Goal: Find specific page/section: Find specific page/section

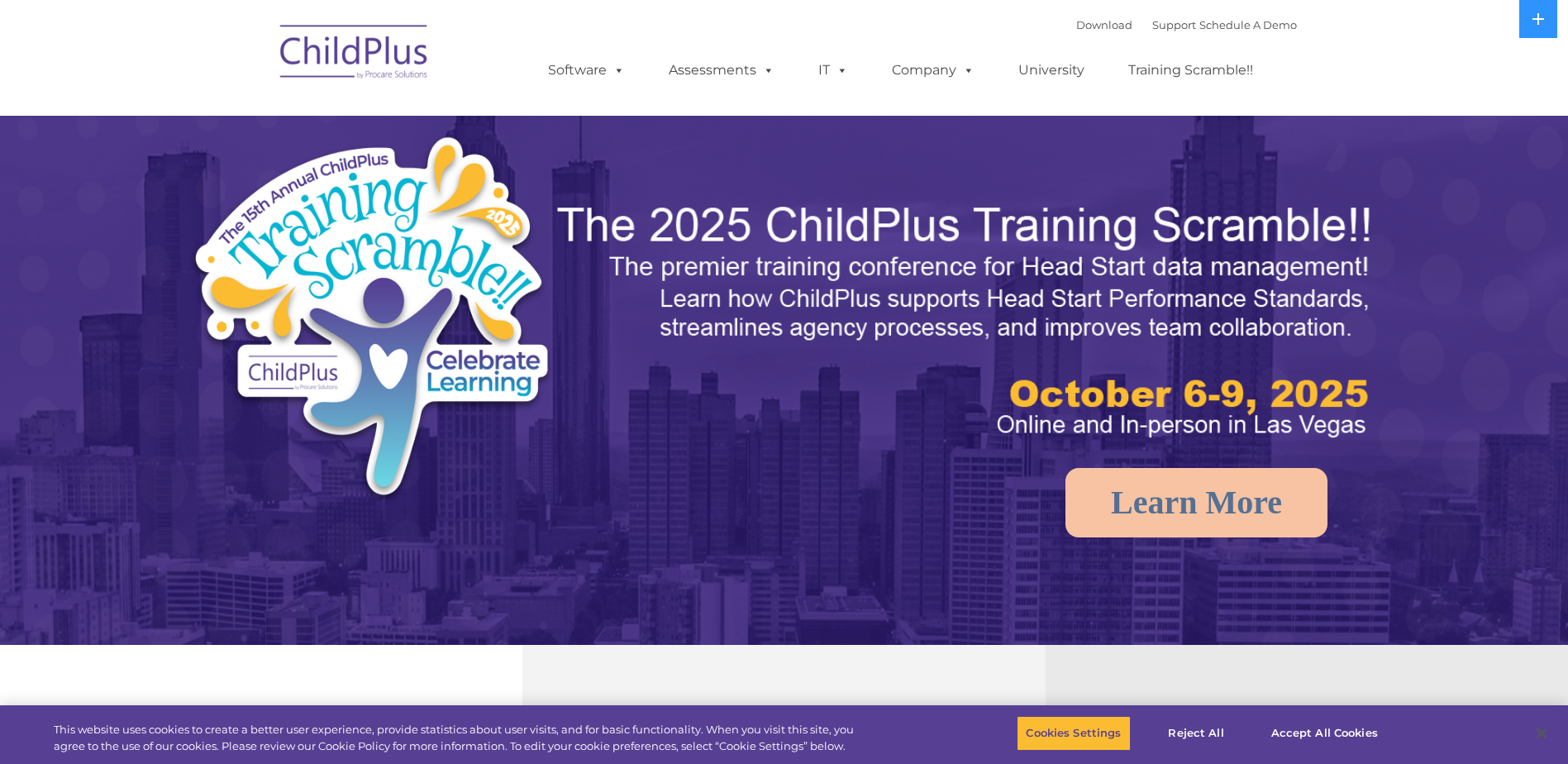
select select "MEDIUM"
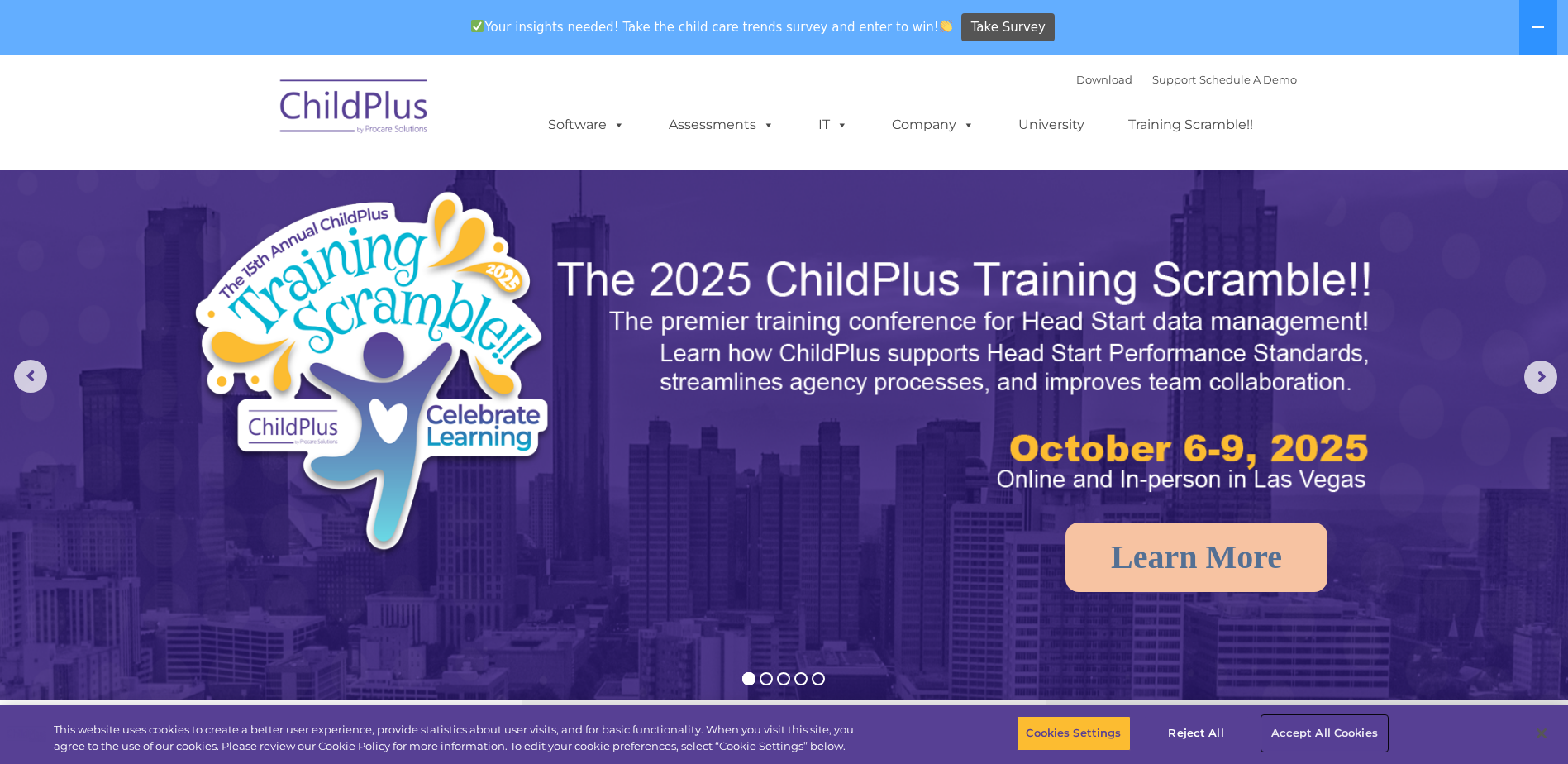
click at [1318, 729] on button "Accept All Cookies" at bounding box center [1324, 733] width 125 height 35
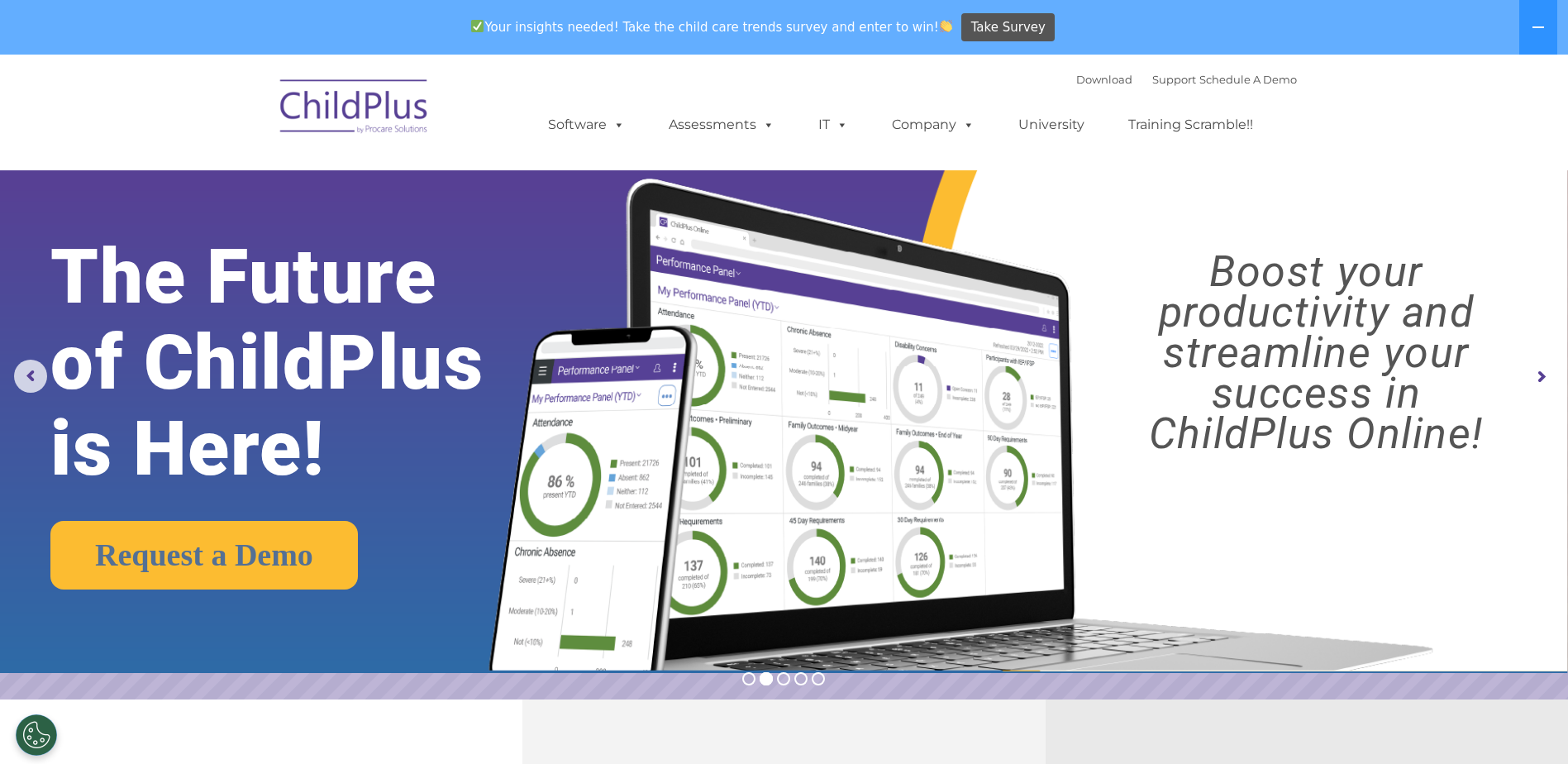
click at [1535, 377] on rs-arrow at bounding box center [1541, 377] width 33 height 33
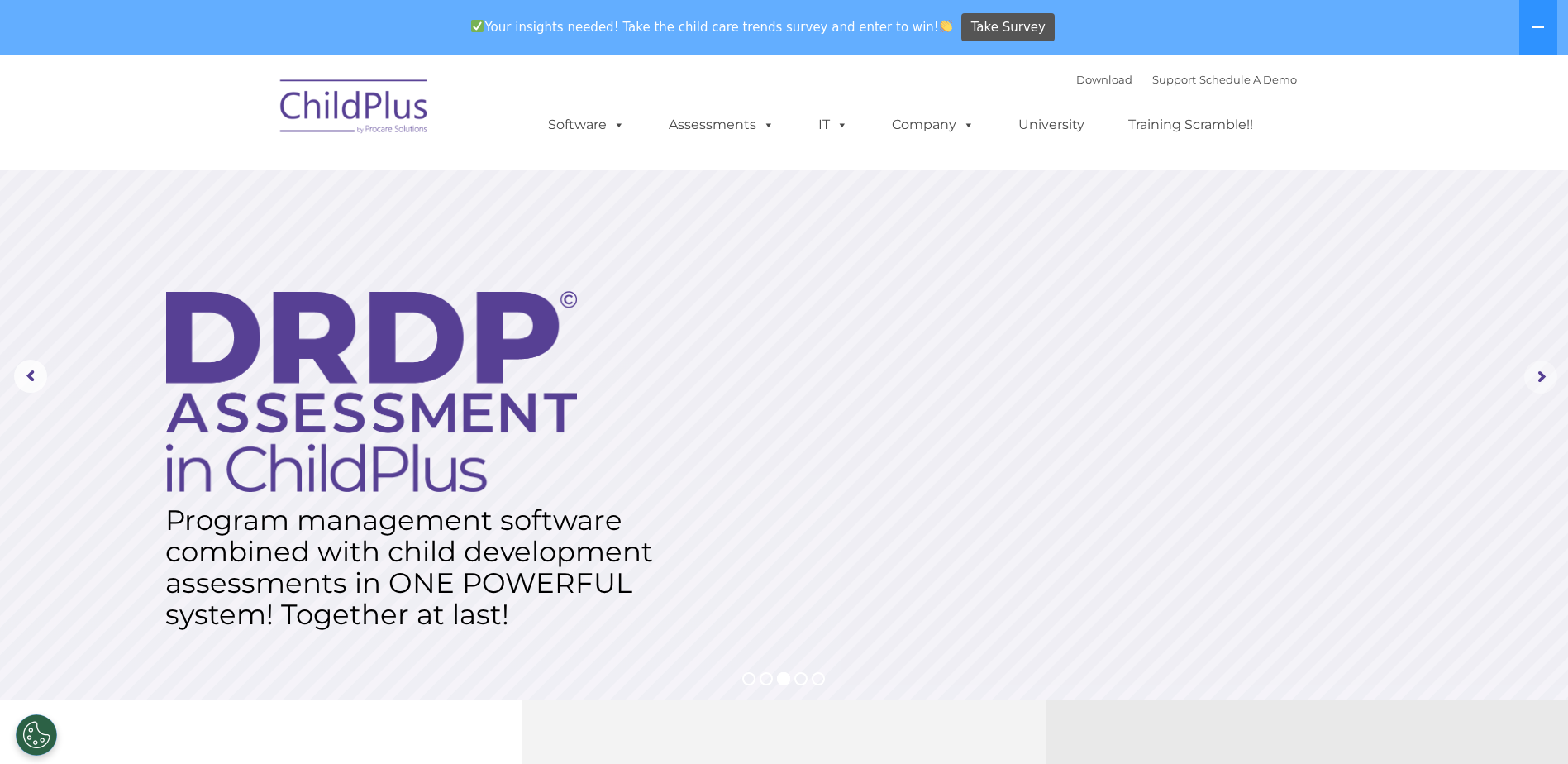
click at [1535, 377] on rs-arrow at bounding box center [1541, 377] width 33 height 33
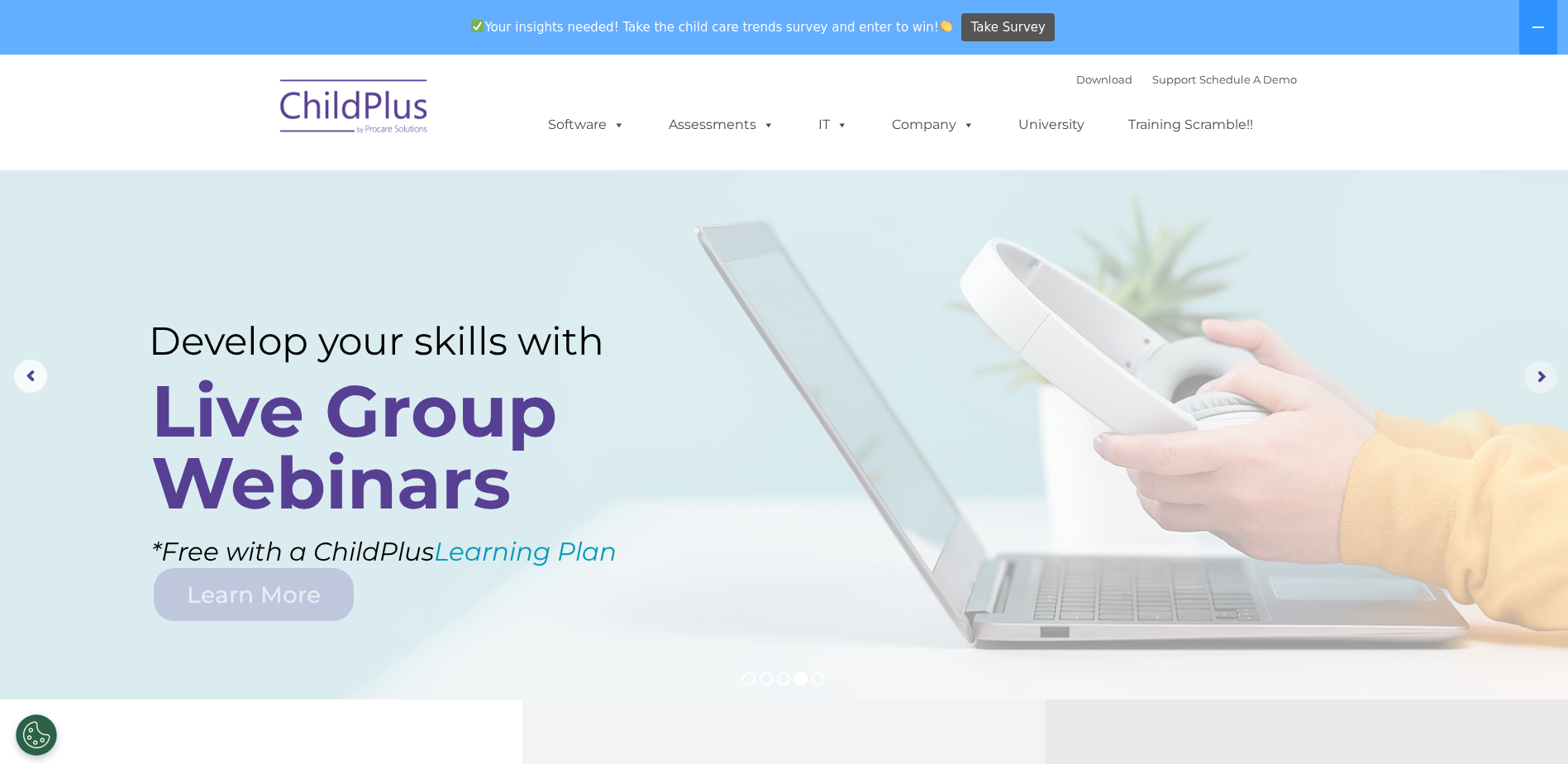
click at [1535, 377] on rs-arrow at bounding box center [1541, 377] width 33 height 33
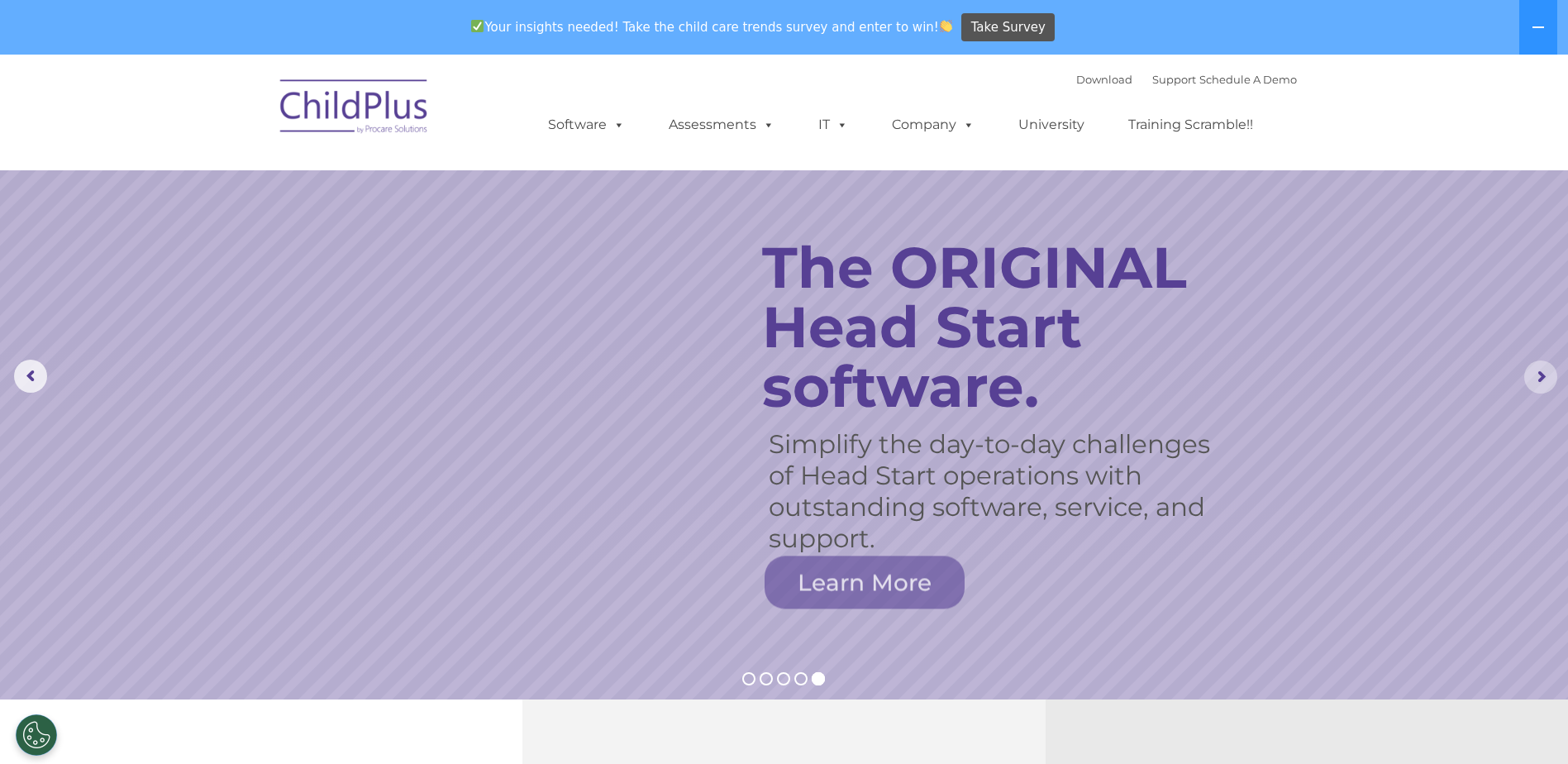
click at [1535, 377] on rs-arrow at bounding box center [1541, 377] width 33 height 33
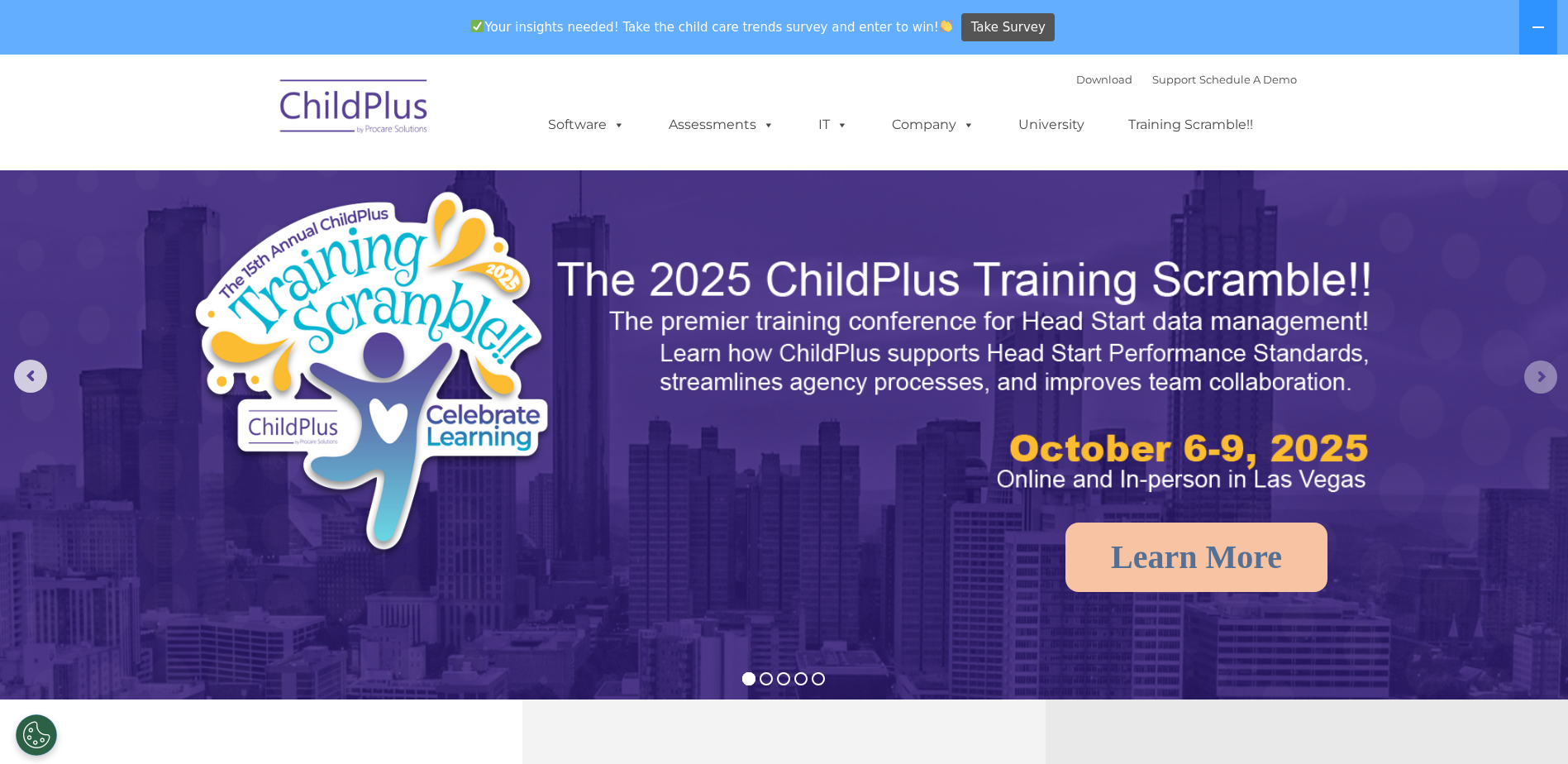
click at [1535, 377] on rs-arrow at bounding box center [1541, 377] width 33 height 33
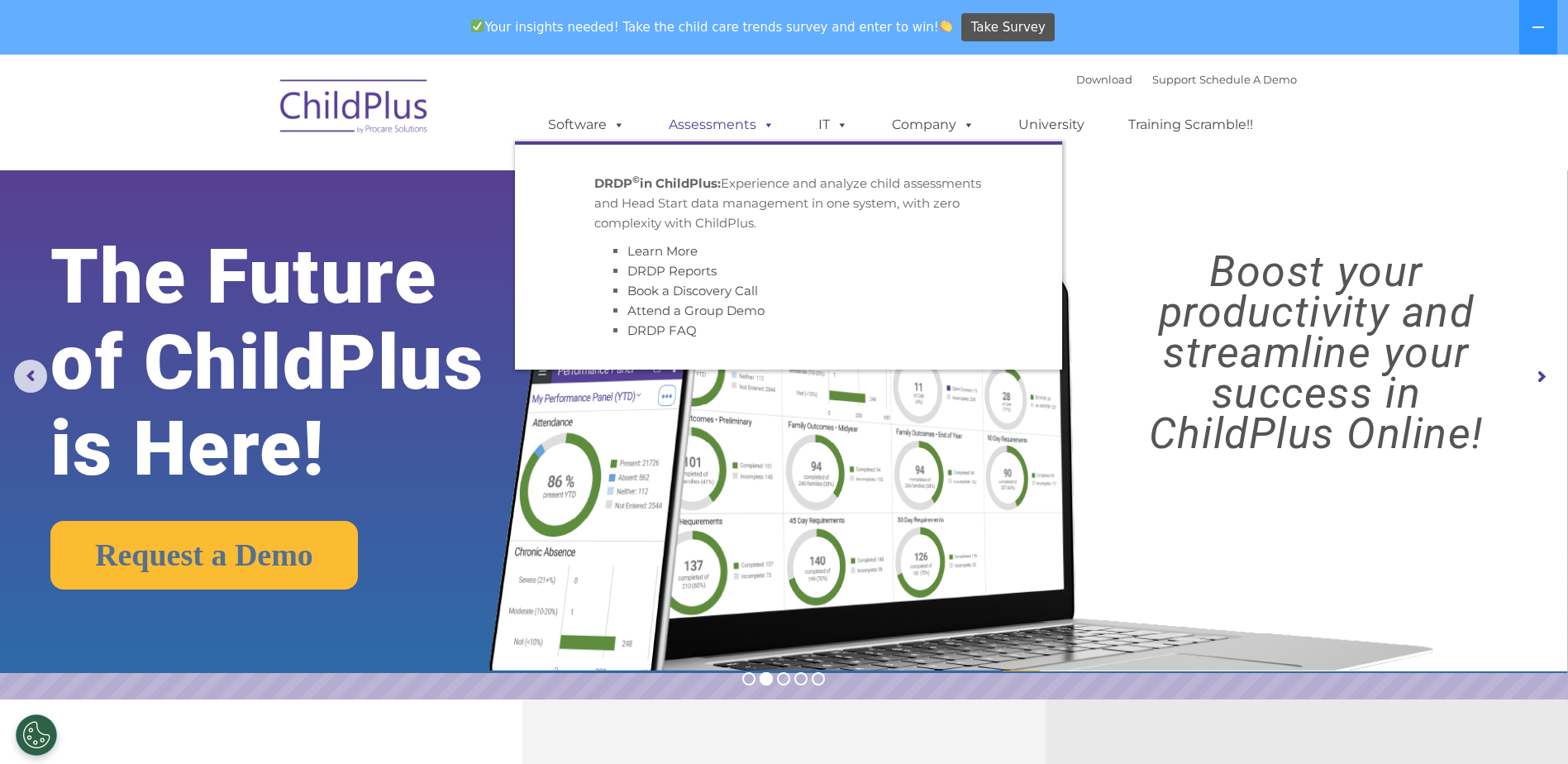
click at [739, 125] on link "Assessments" at bounding box center [722, 125] width 139 height 33
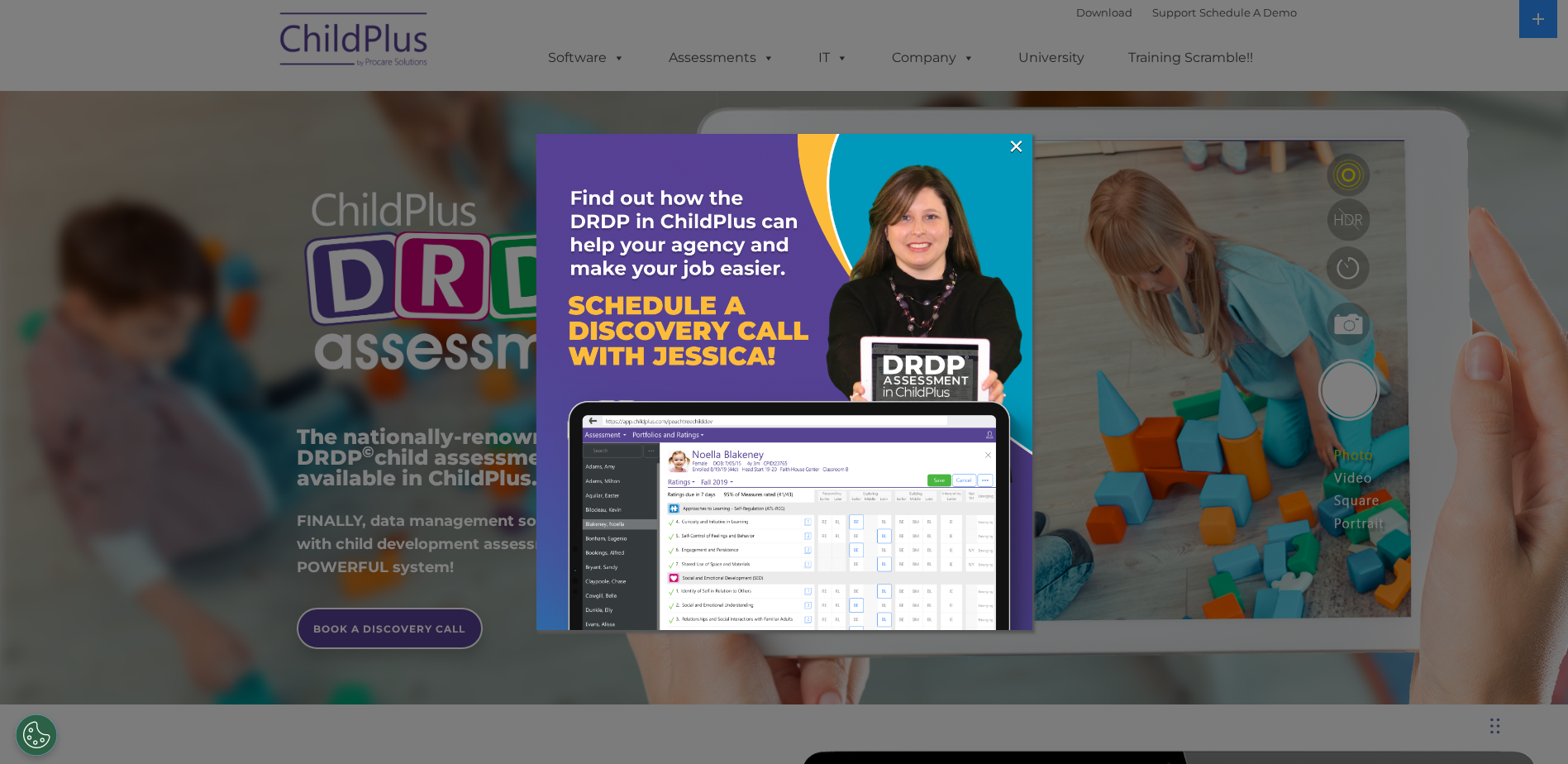
click at [1078, 64] on div at bounding box center [784, 382] width 1568 height 764
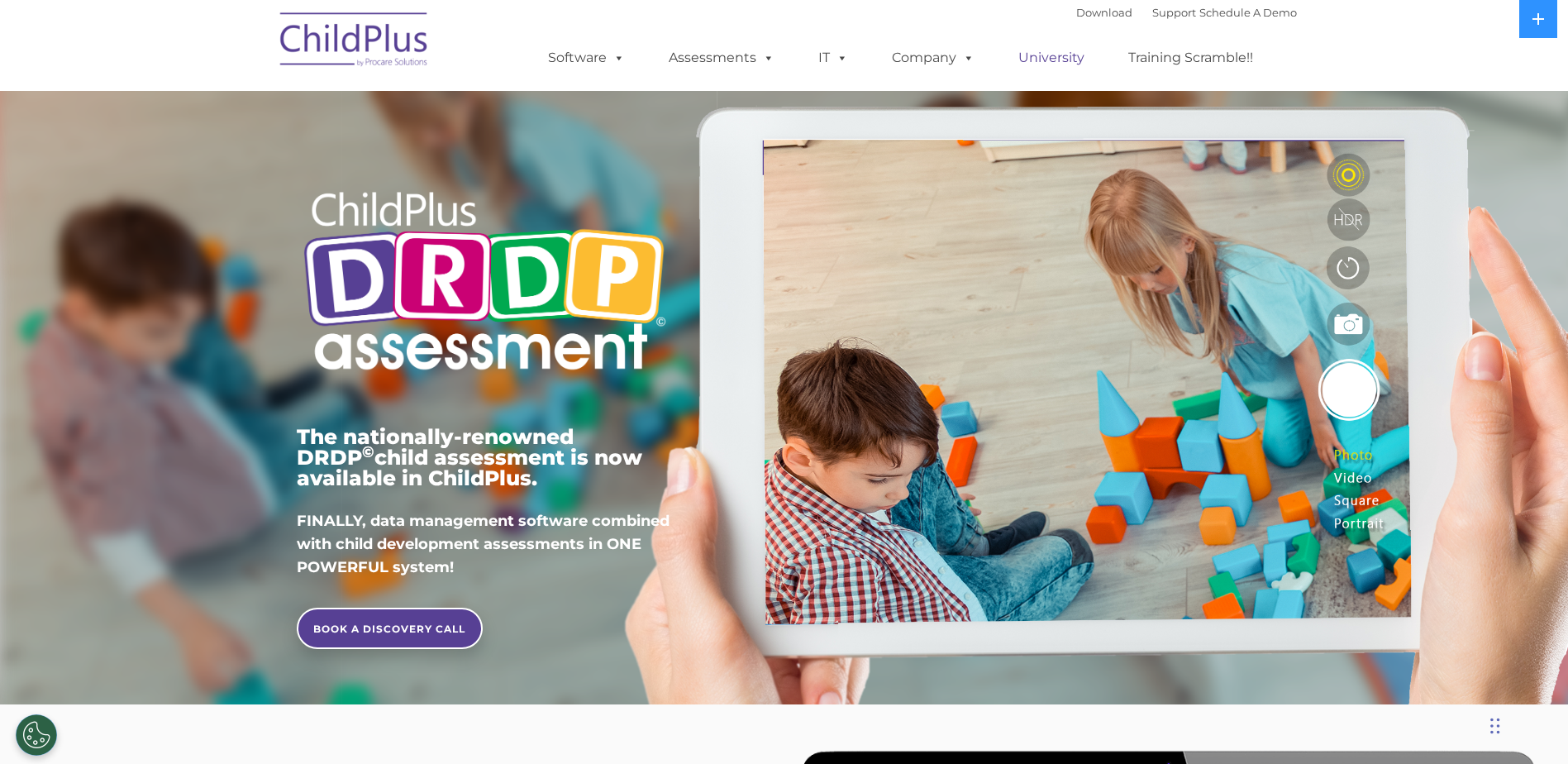
click at [1071, 58] on link "University" at bounding box center [1051, 58] width 99 height 33
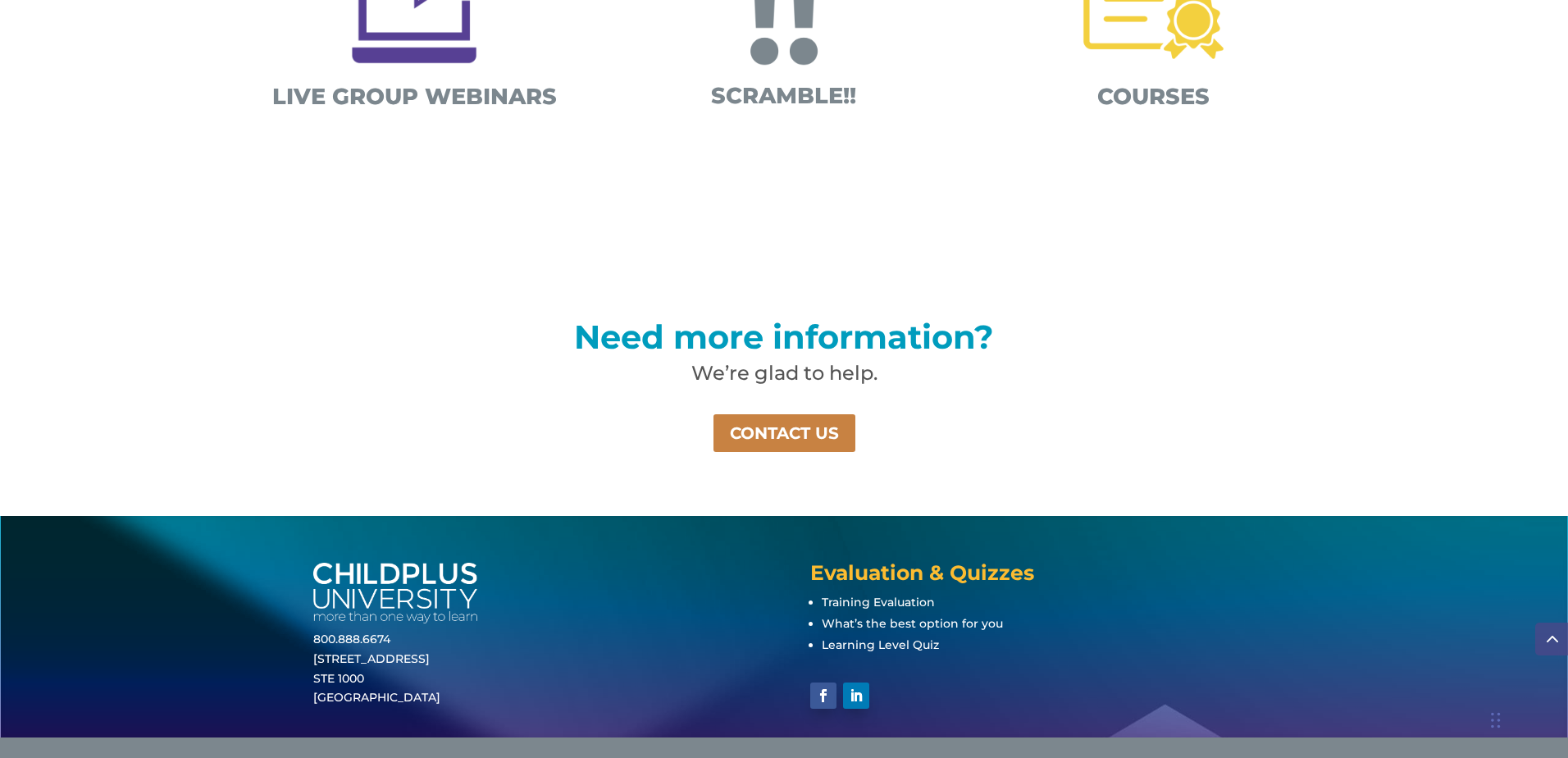
scroll to position [1043, 0]
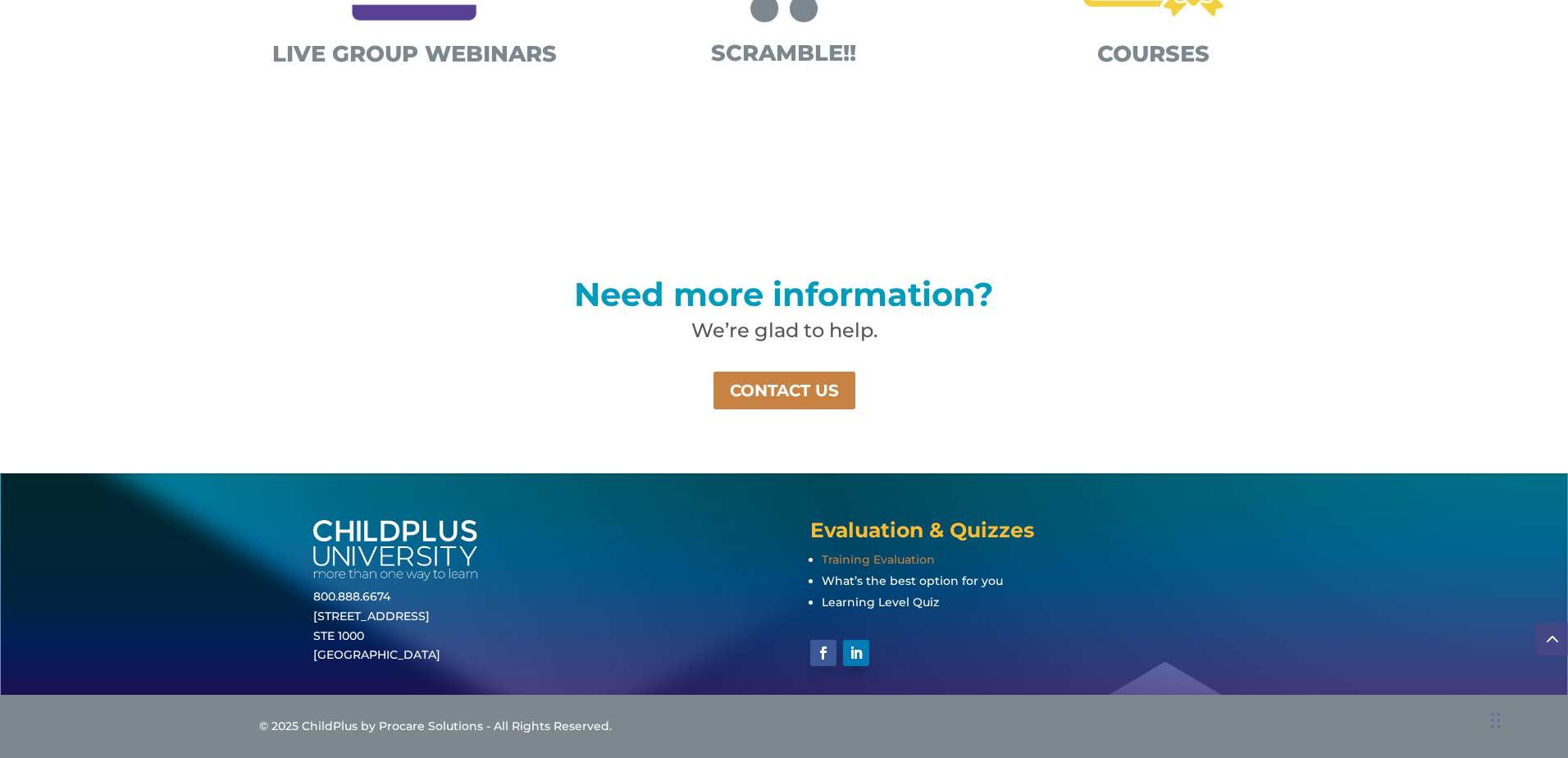
click at [878, 555] on span "Training Evaluation" at bounding box center [878, 559] width 113 height 15
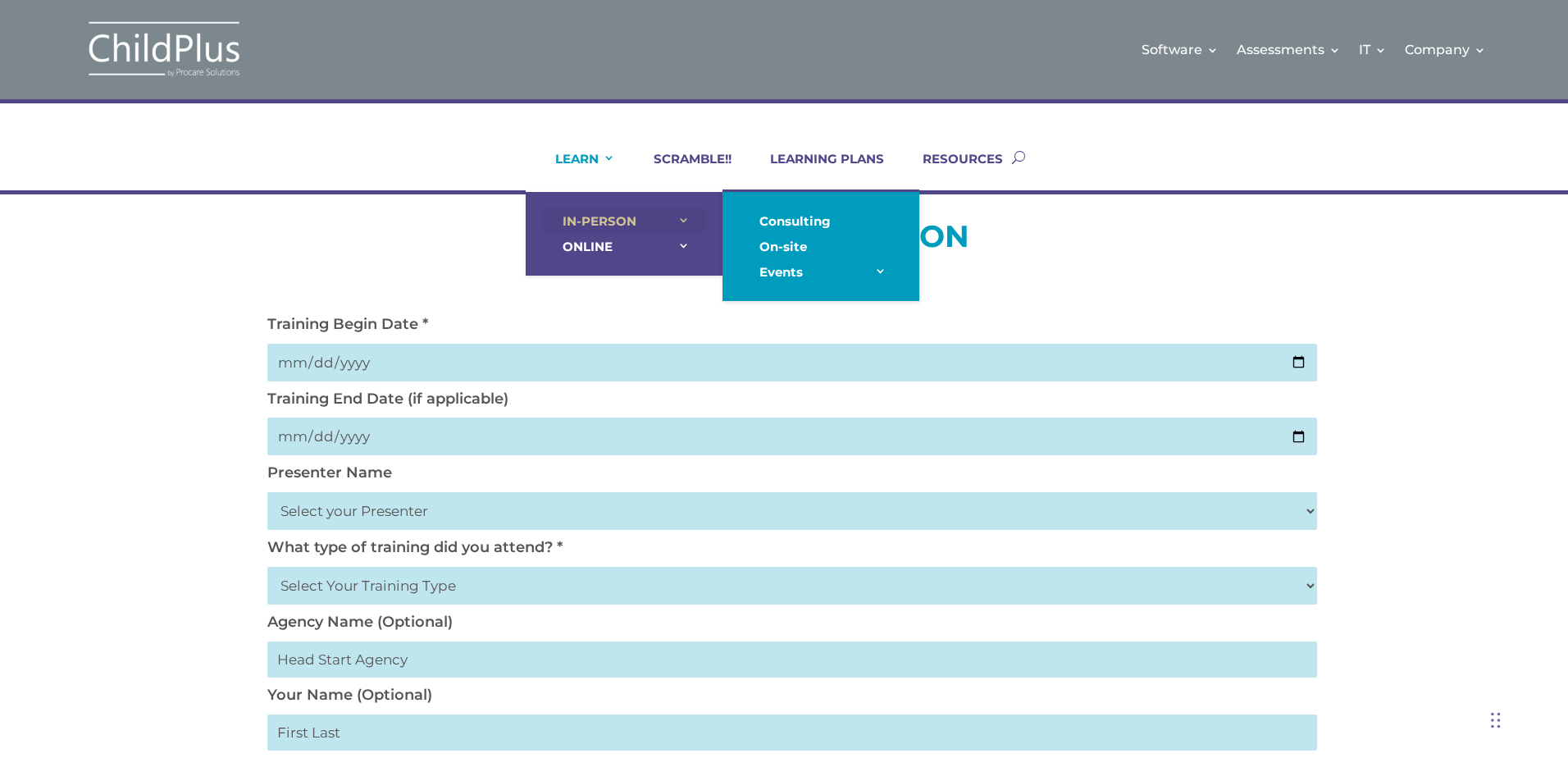
click at [587, 218] on link "IN-PERSON" at bounding box center [624, 221] width 164 height 25
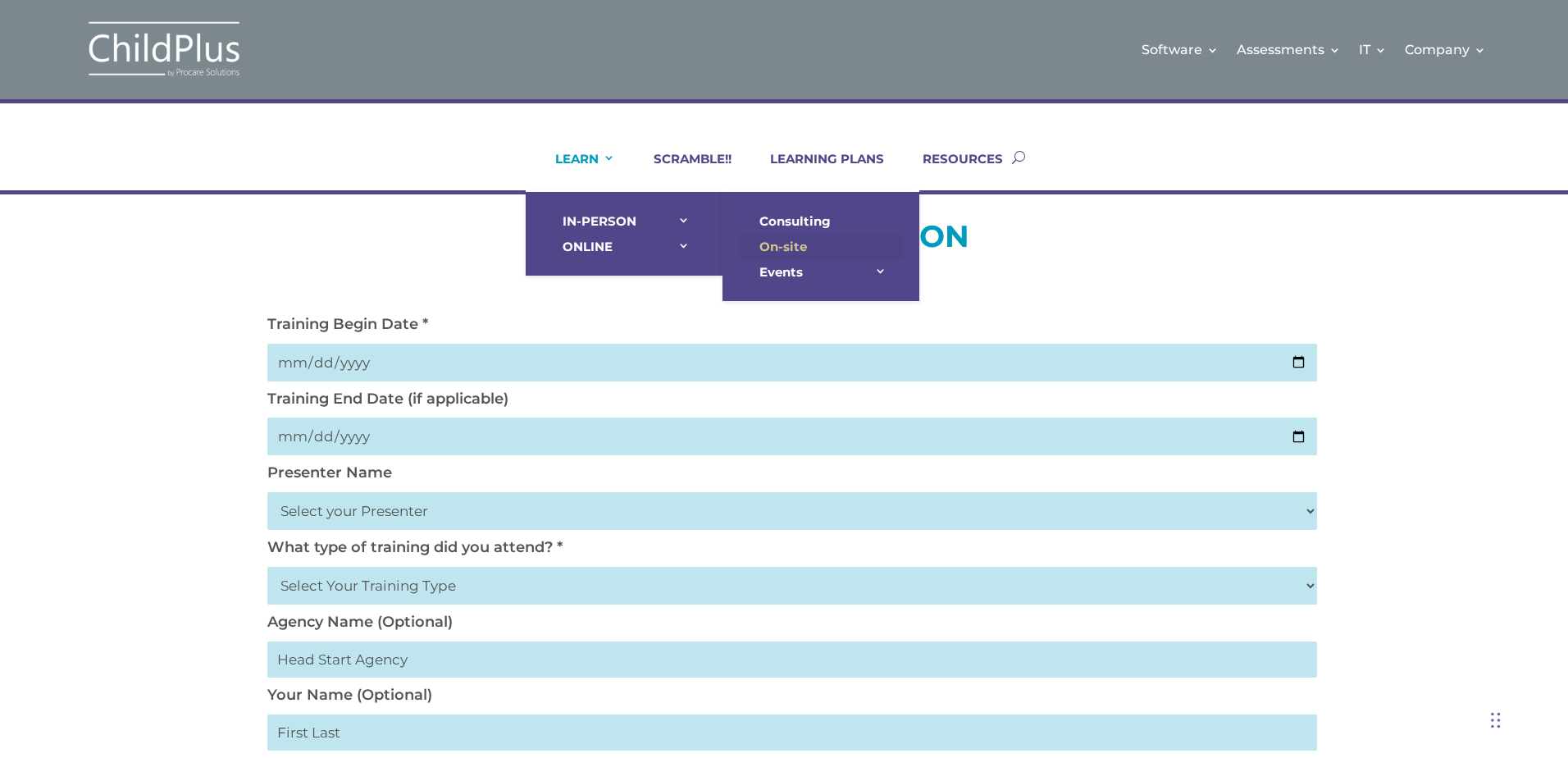
click at [789, 246] on link "On-site" at bounding box center [821, 246] width 164 height 25
click at [786, 217] on link "Consulting" at bounding box center [821, 221] width 164 height 25
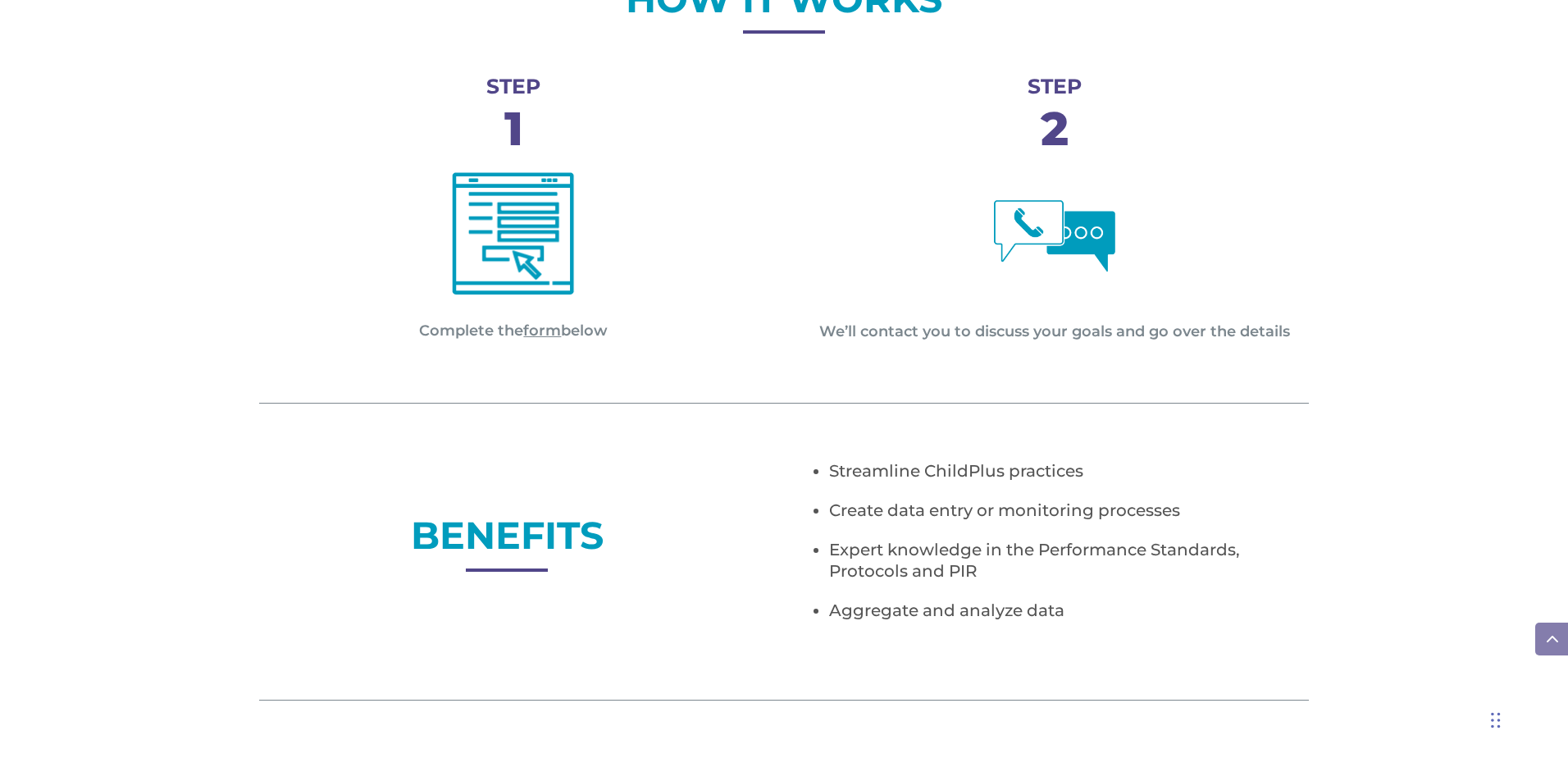
scroll to position [722, 0]
click at [549, 329] on link "form" at bounding box center [542, 330] width 38 height 18
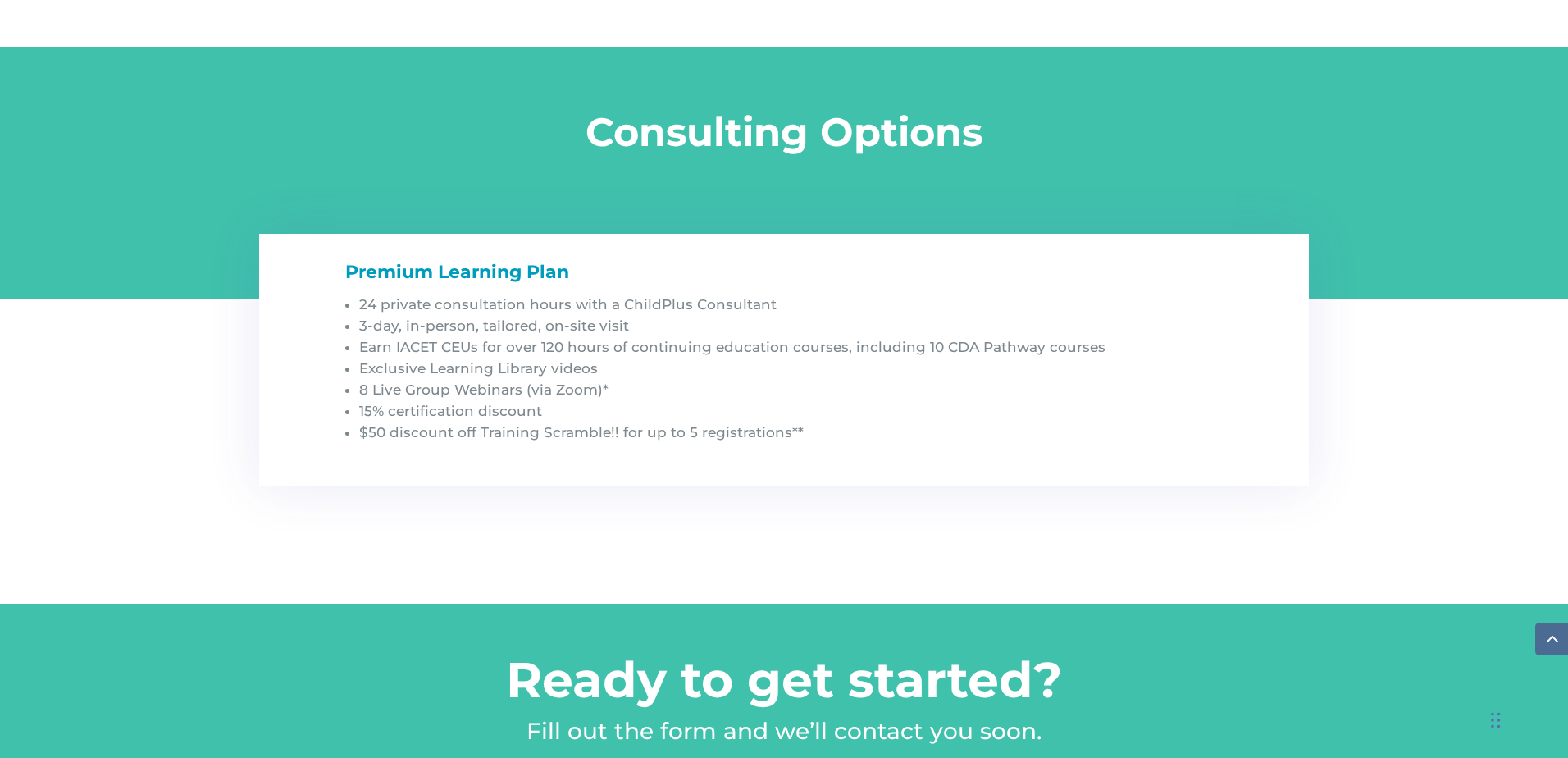
scroll to position [1589, 0]
